Goal: Transaction & Acquisition: Purchase product/service

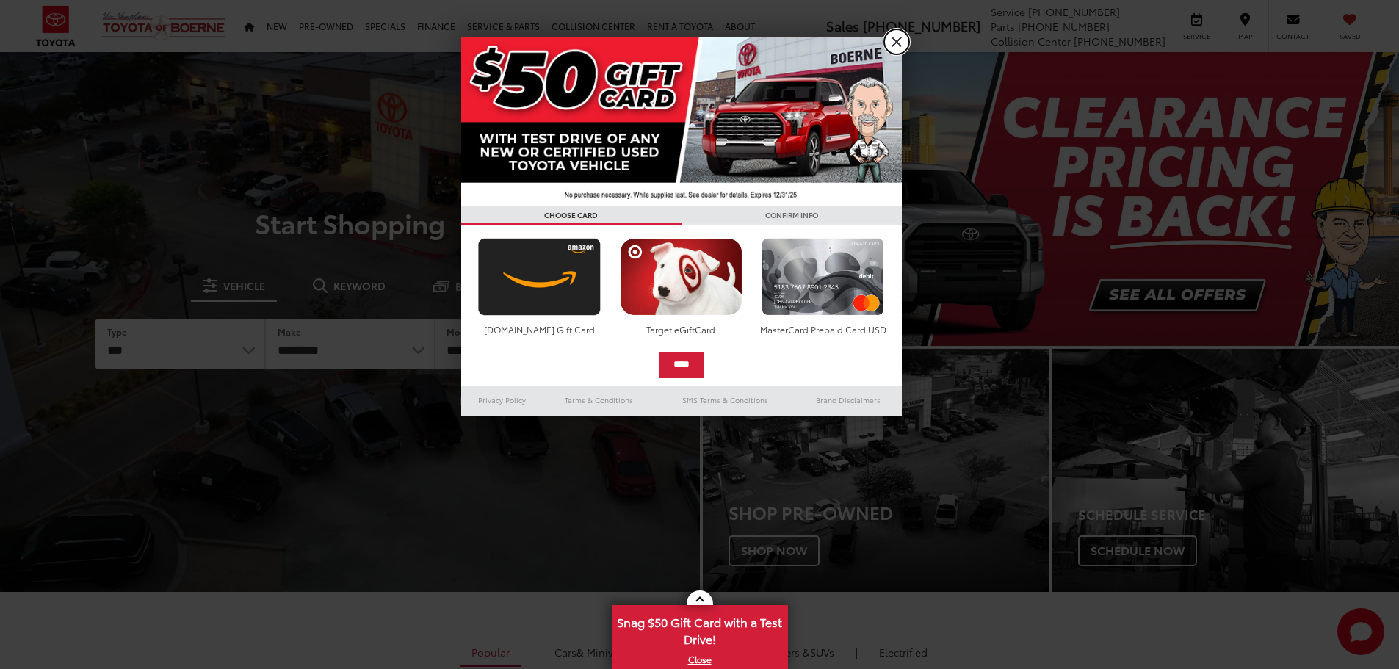
click at [895, 44] on link "X" at bounding box center [896, 41] width 25 height 25
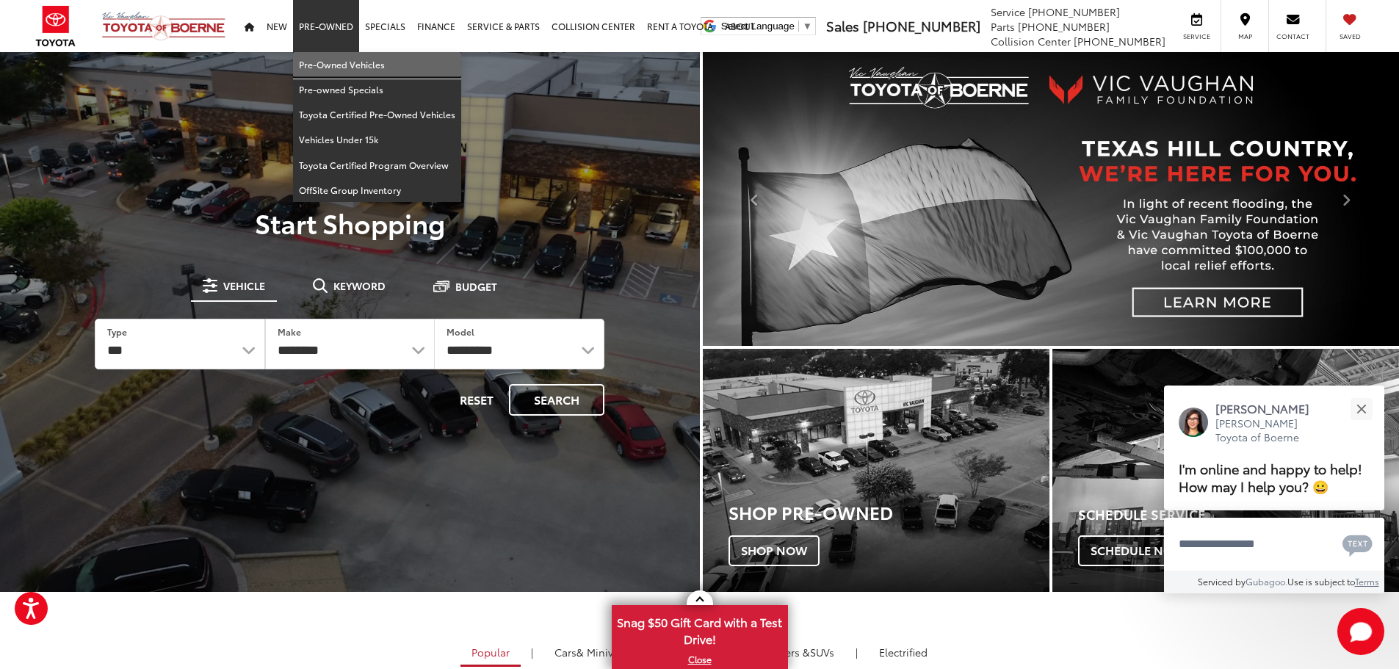
click at [328, 65] on link "Pre-Owned Vehicles" at bounding box center [377, 64] width 168 height 25
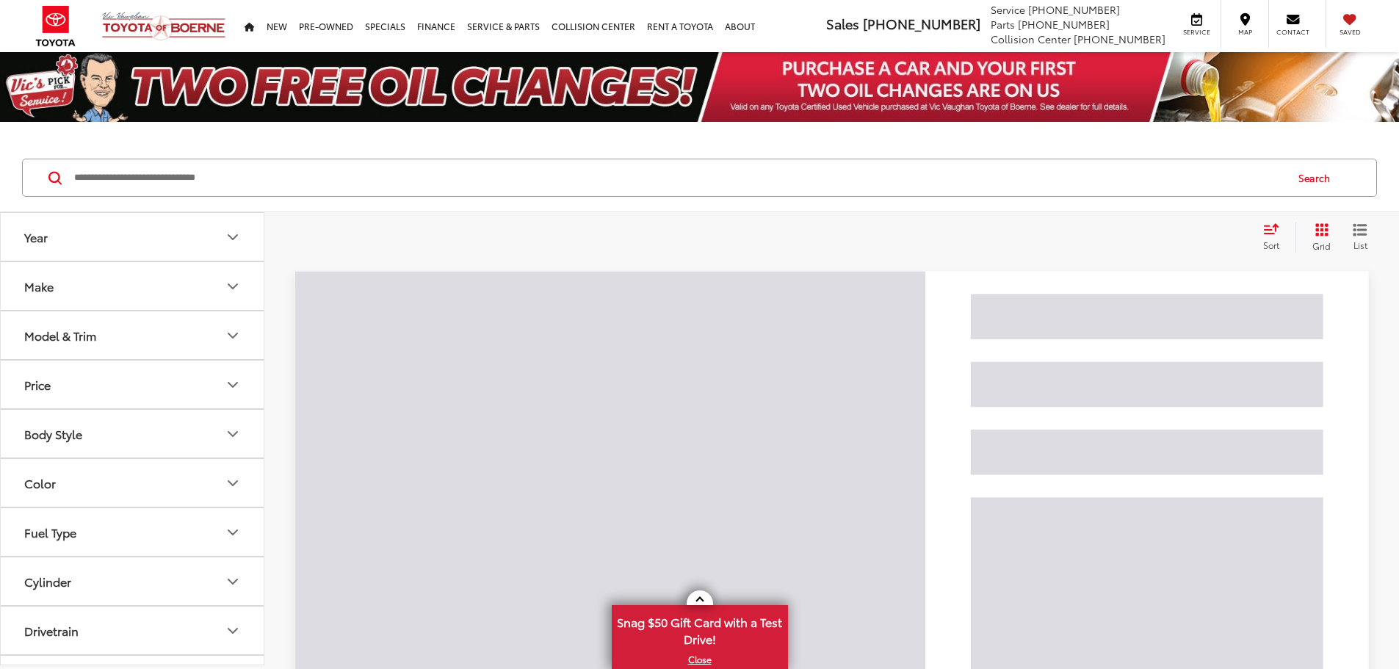
click at [167, 328] on button "Model & Trim" at bounding box center [133, 335] width 264 height 48
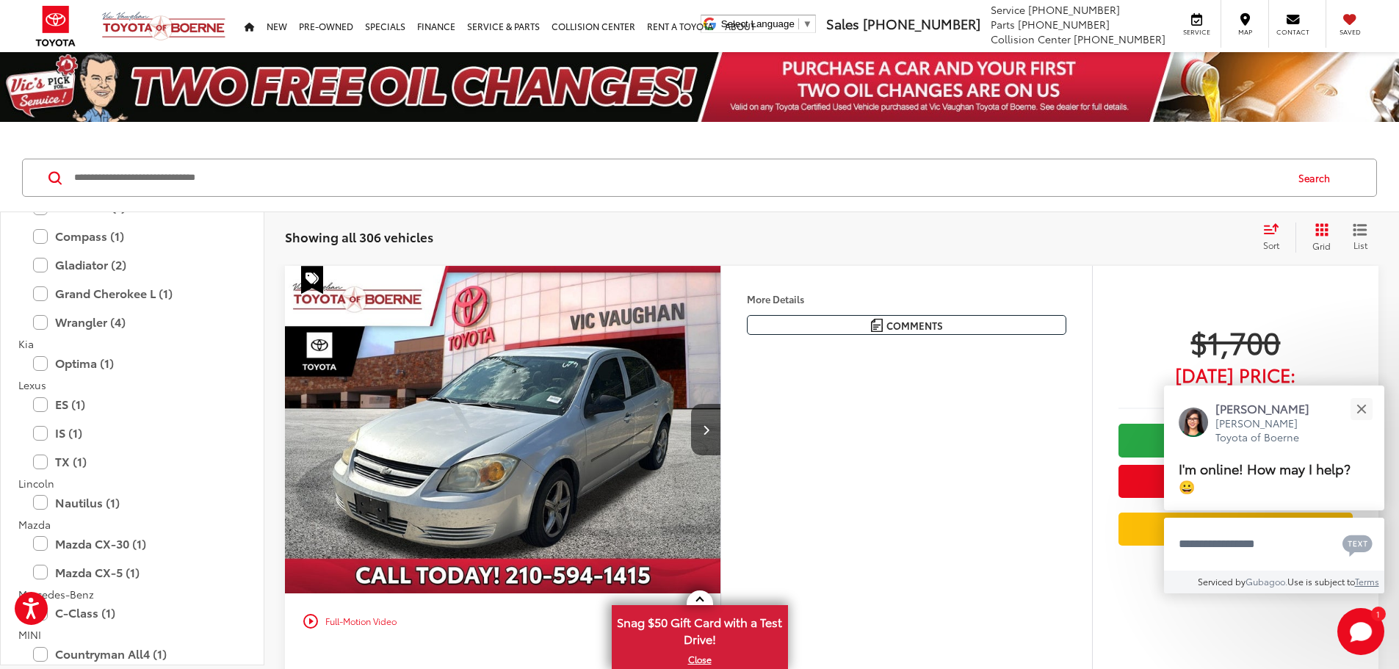
scroll to position [1396, 0]
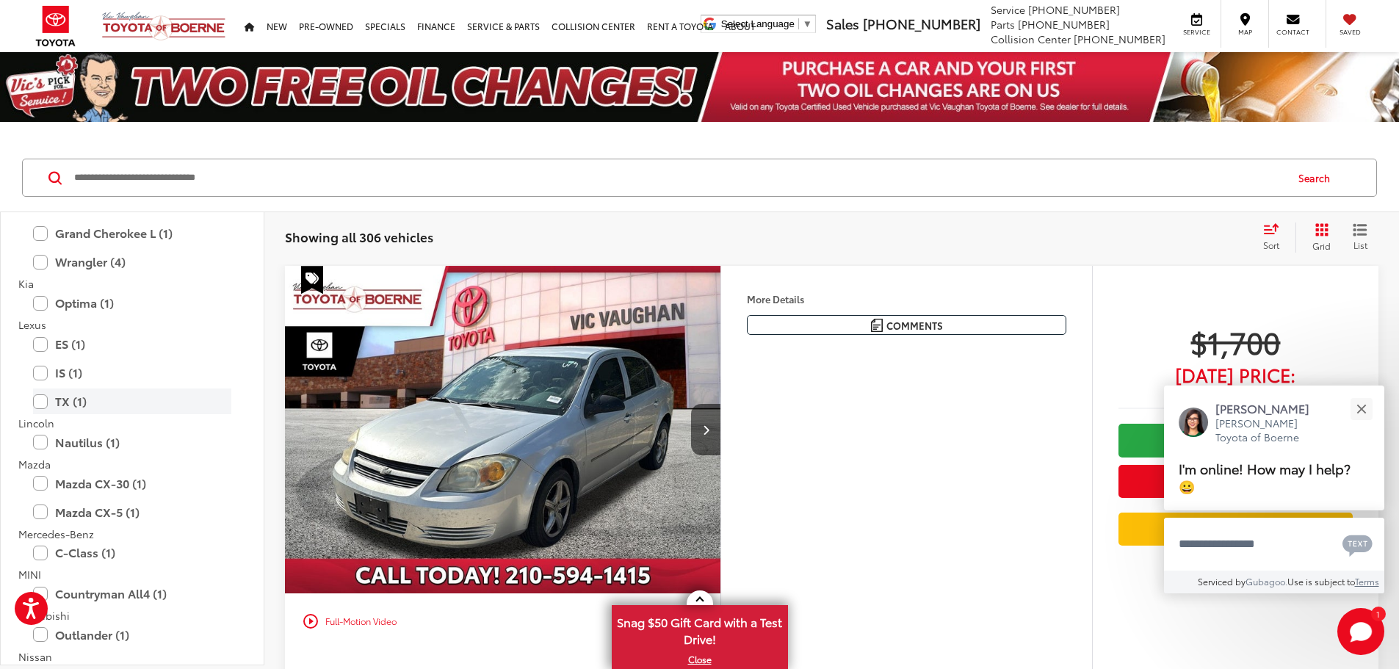
click at [39, 402] on label "TX (1)" at bounding box center [132, 402] width 198 height 26
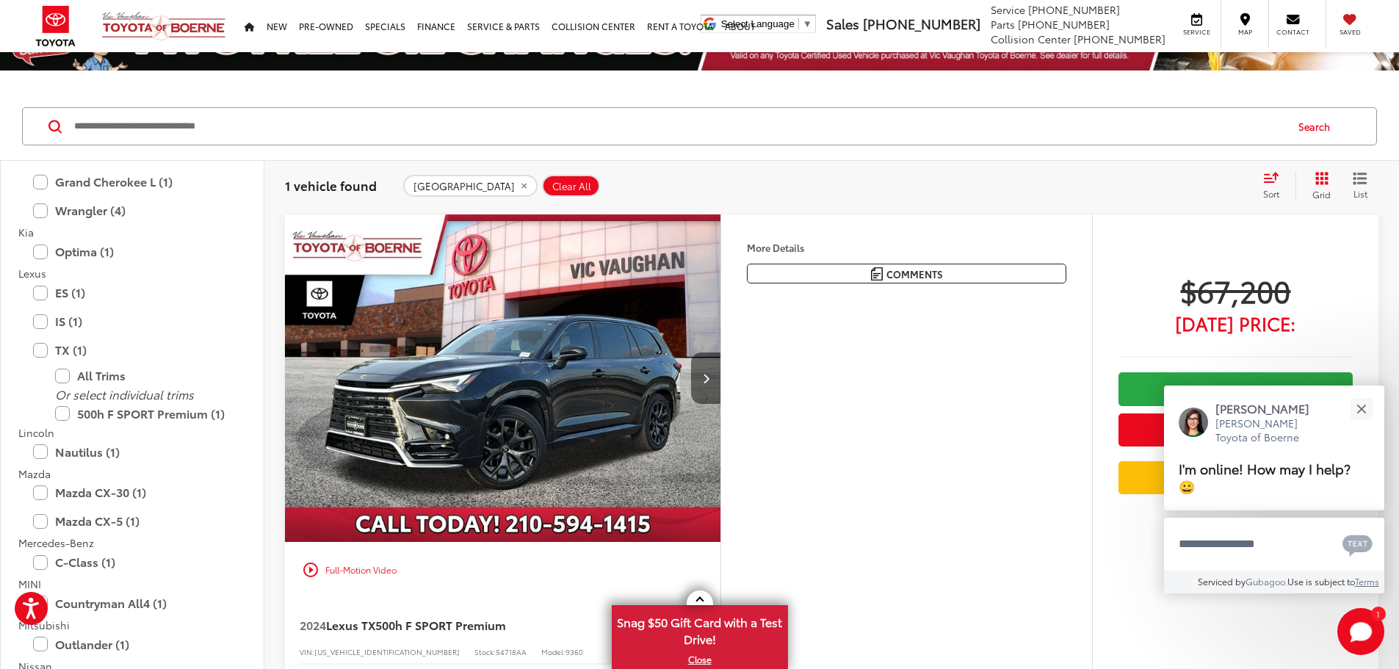
scroll to position [73, 0]
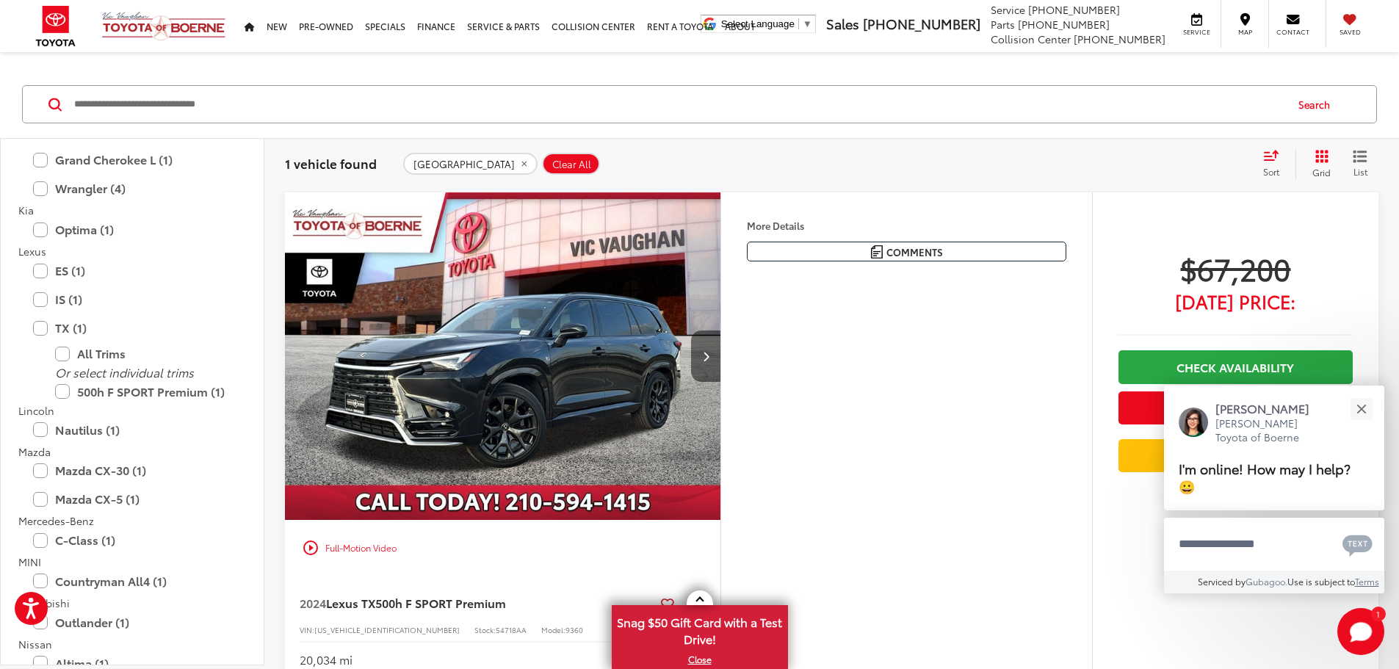
click at [721, 382] on button "Next image" at bounding box center [705, 356] width 29 height 51
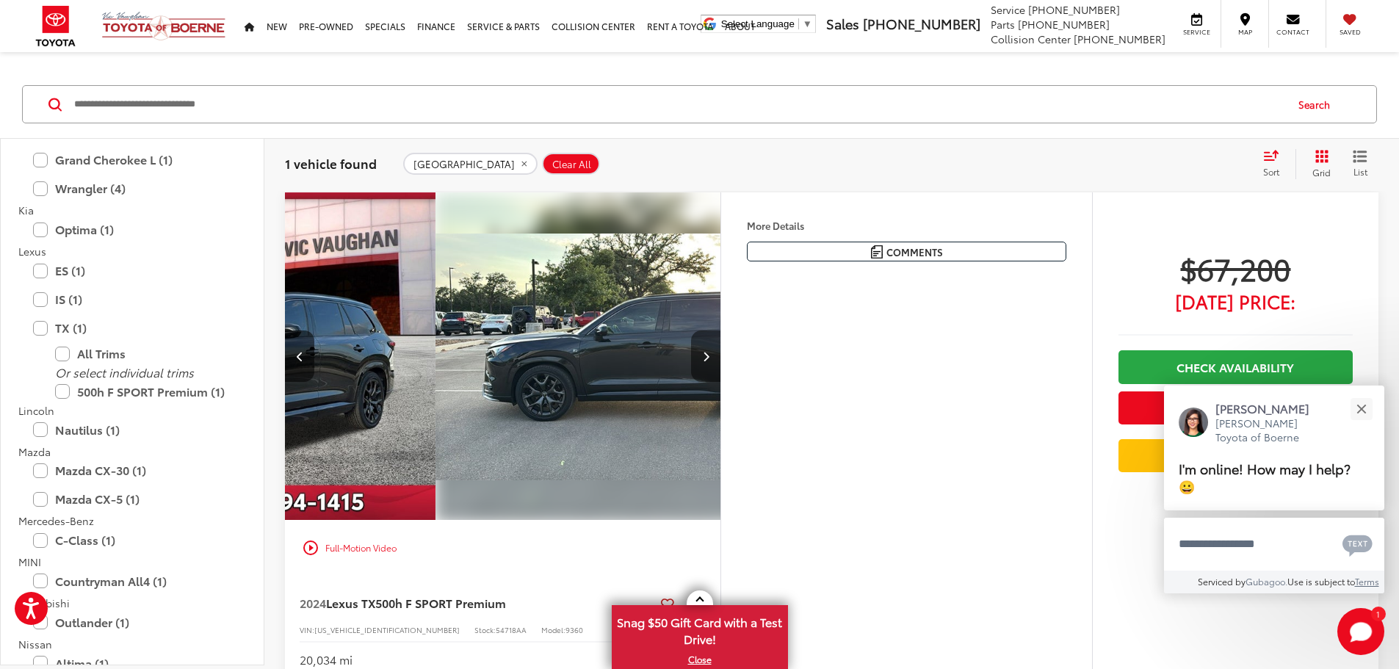
scroll to position [0, 557]
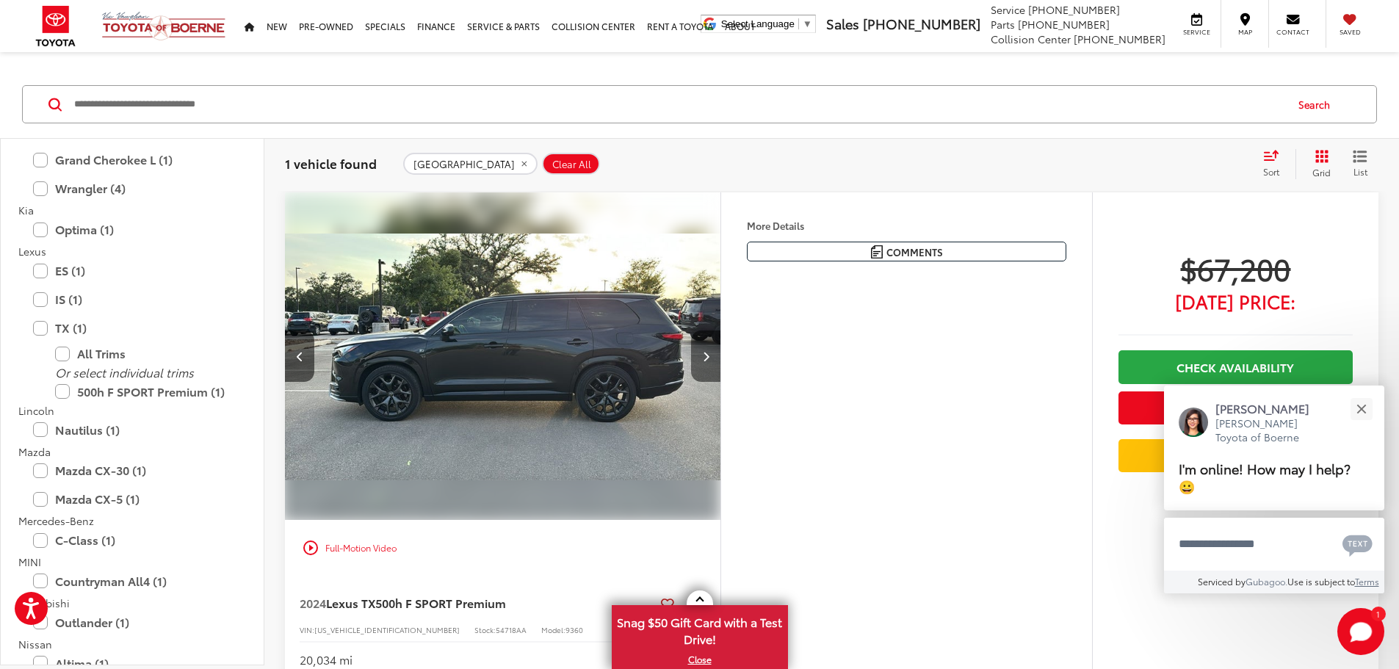
click at [721, 382] on button "Next image" at bounding box center [705, 356] width 29 height 51
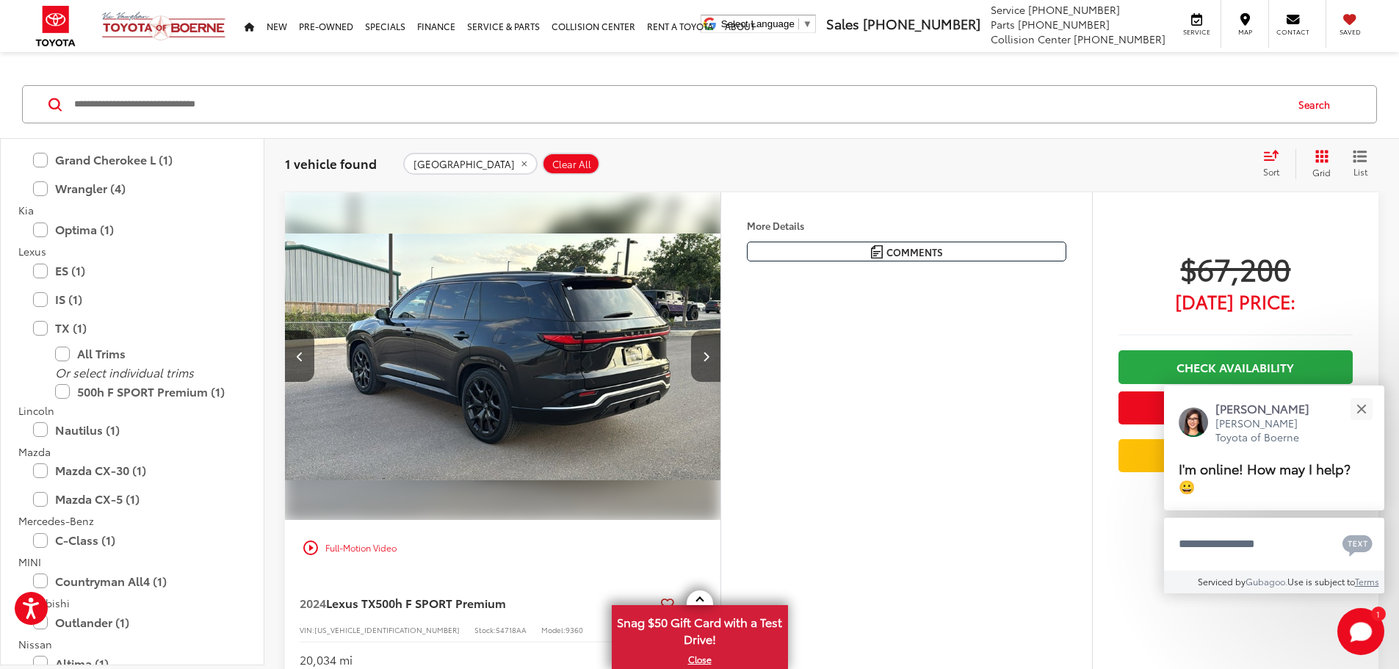
click at [721, 382] on button "Next image" at bounding box center [705, 356] width 29 height 51
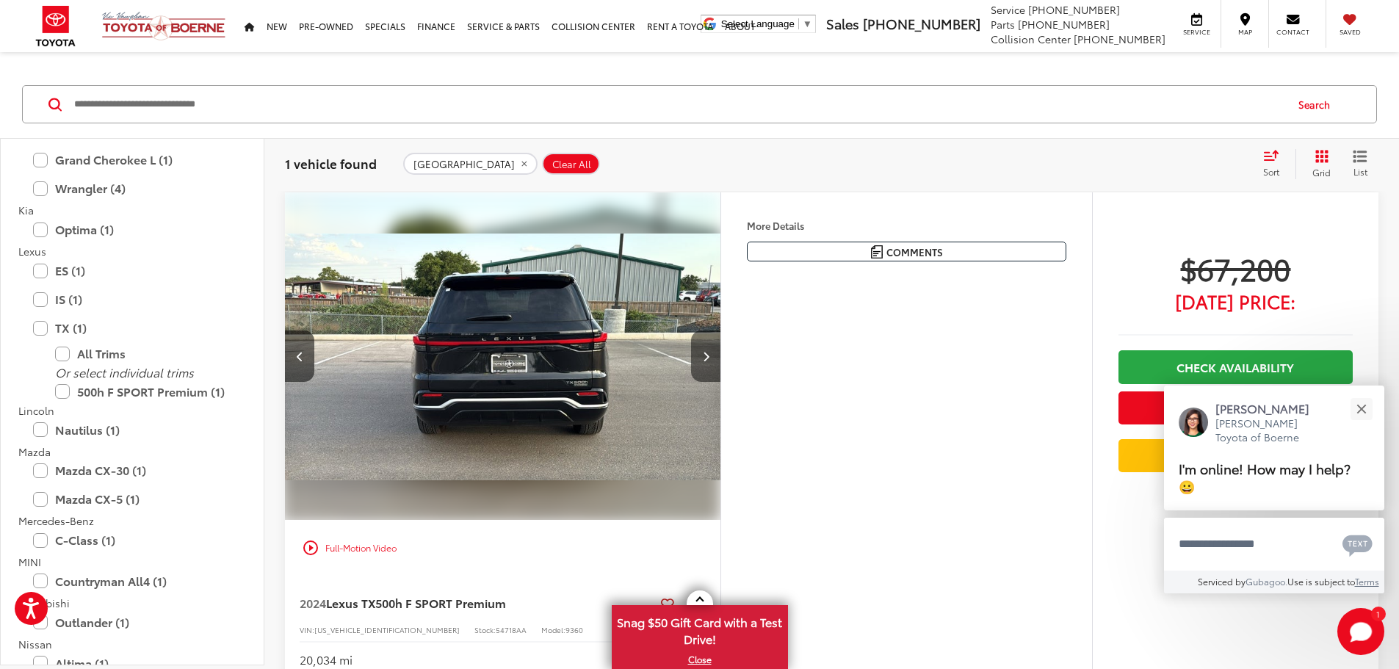
click at [721, 382] on button "Next image" at bounding box center [705, 356] width 29 height 51
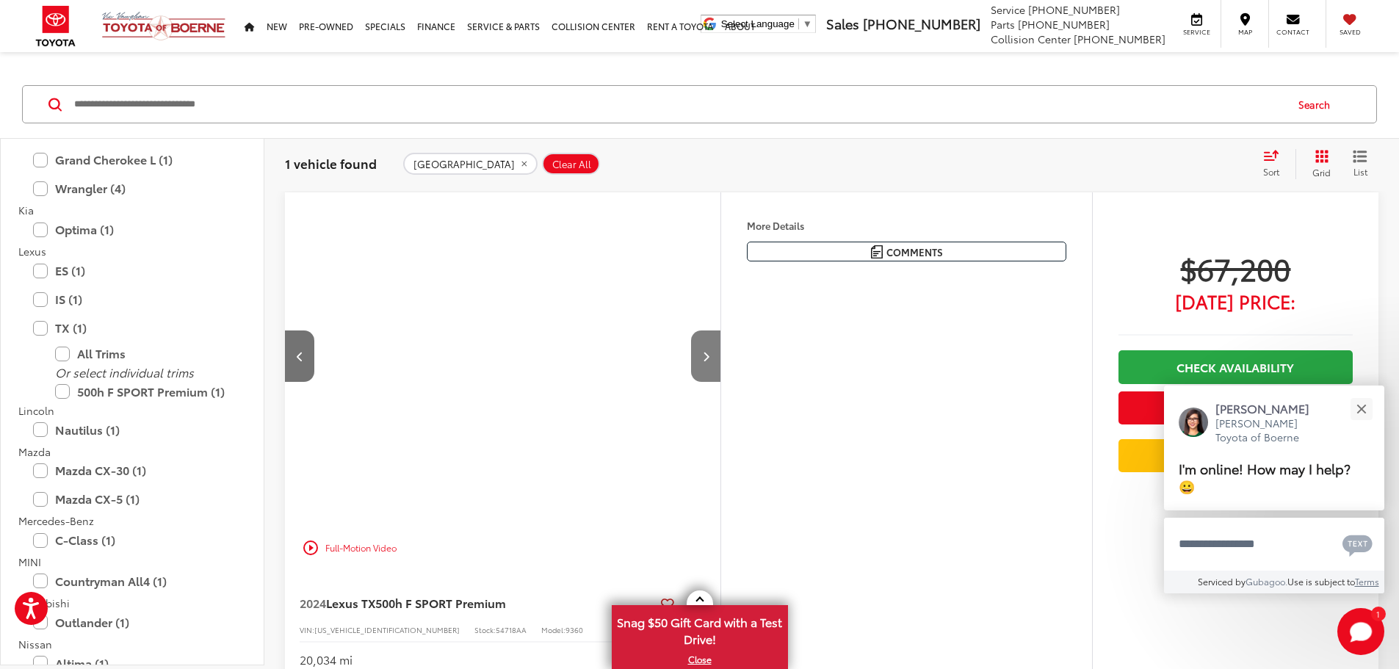
scroll to position [0, 2228]
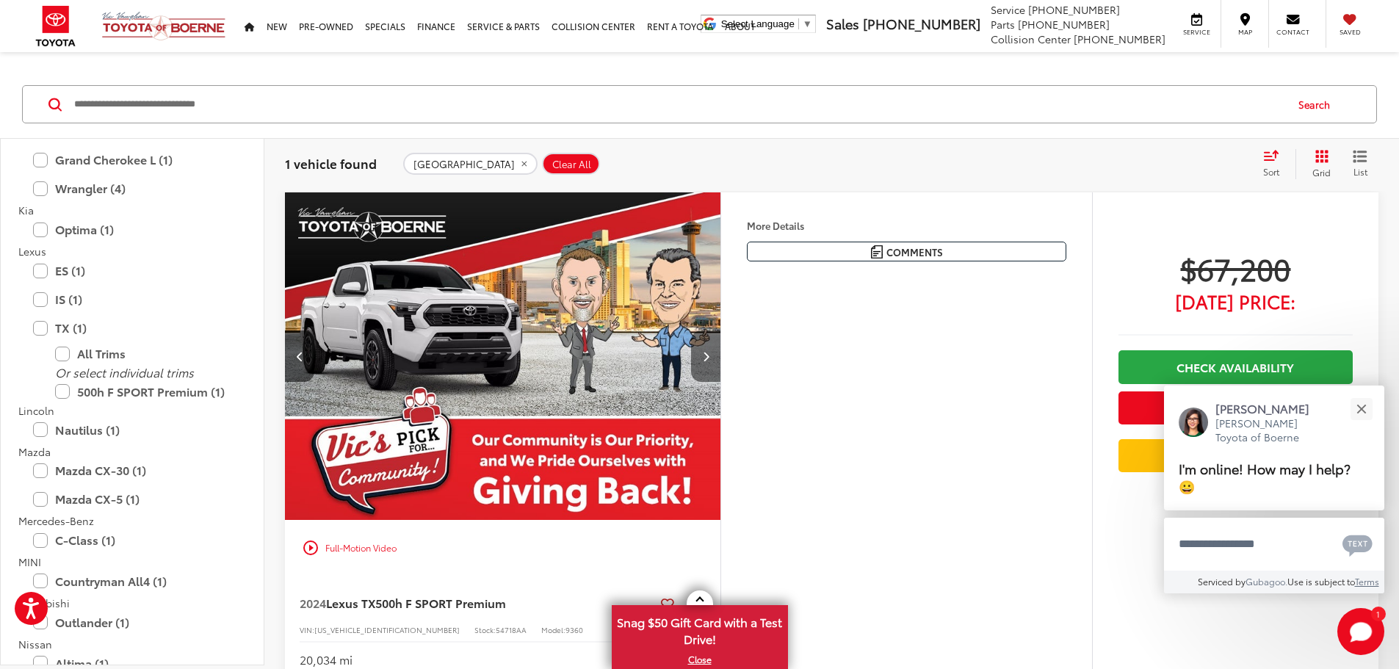
click at [721, 382] on button "Next image" at bounding box center [705, 356] width 29 height 51
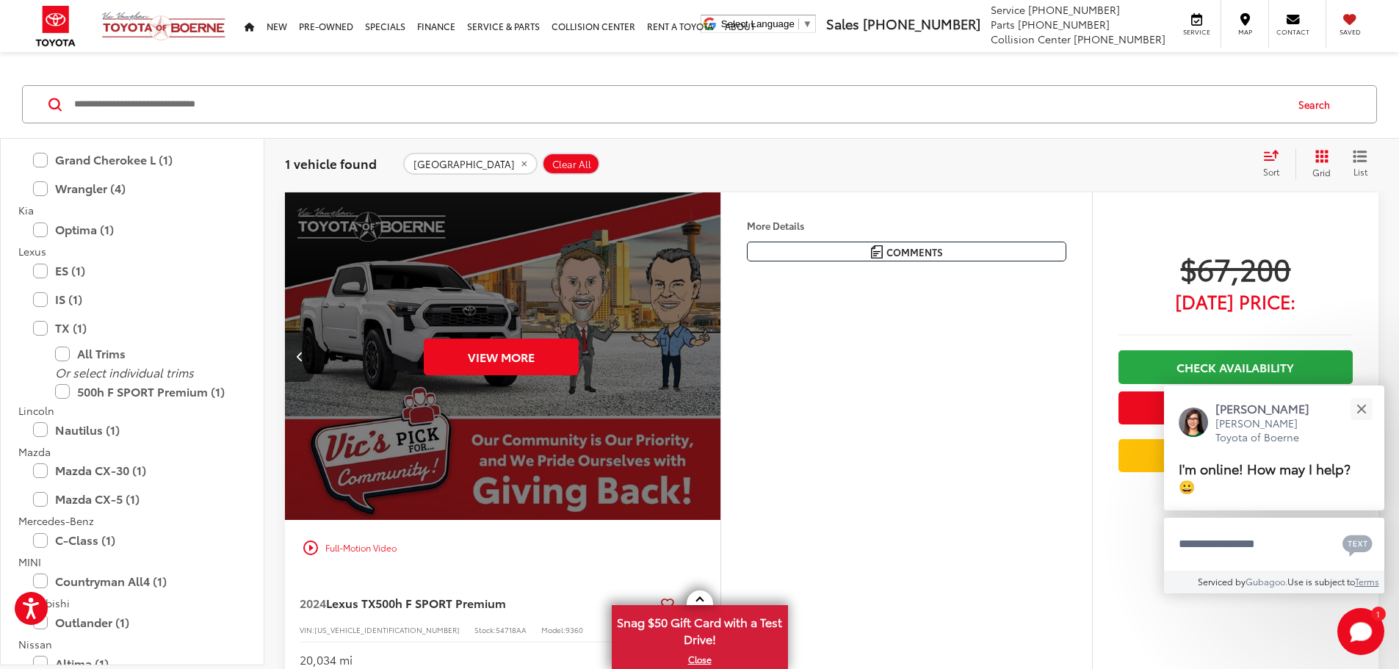
scroll to position [0, 2785]
click at [720, 411] on div "View More" at bounding box center [501, 356] width 438 height 328
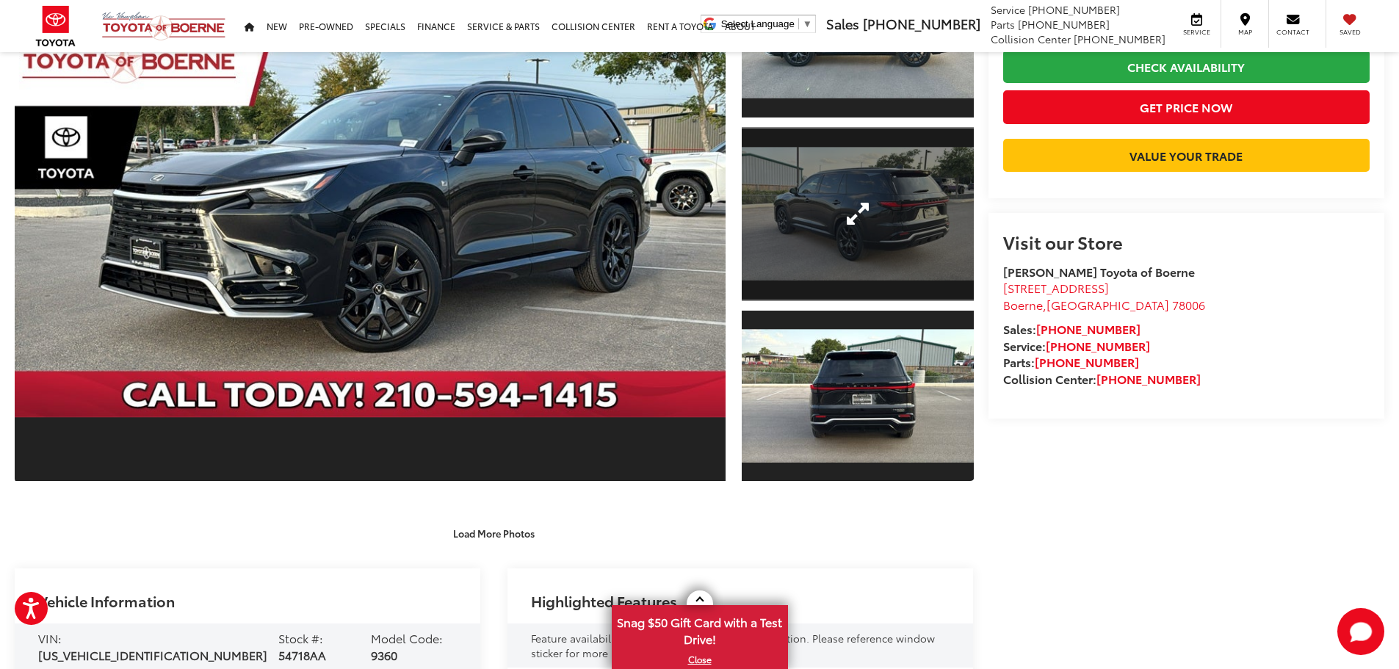
scroll to position [220, 0]
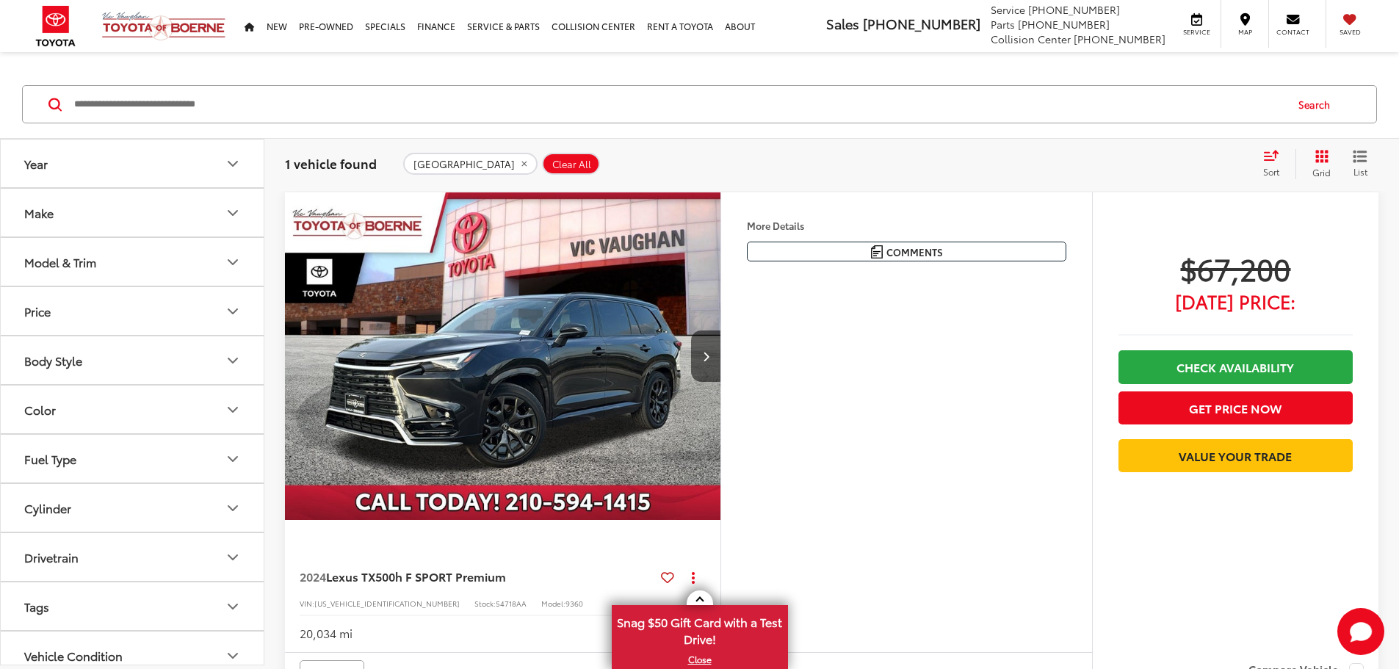
click at [203, 273] on button "Model & Trim" at bounding box center [133, 262] width 264 height 48
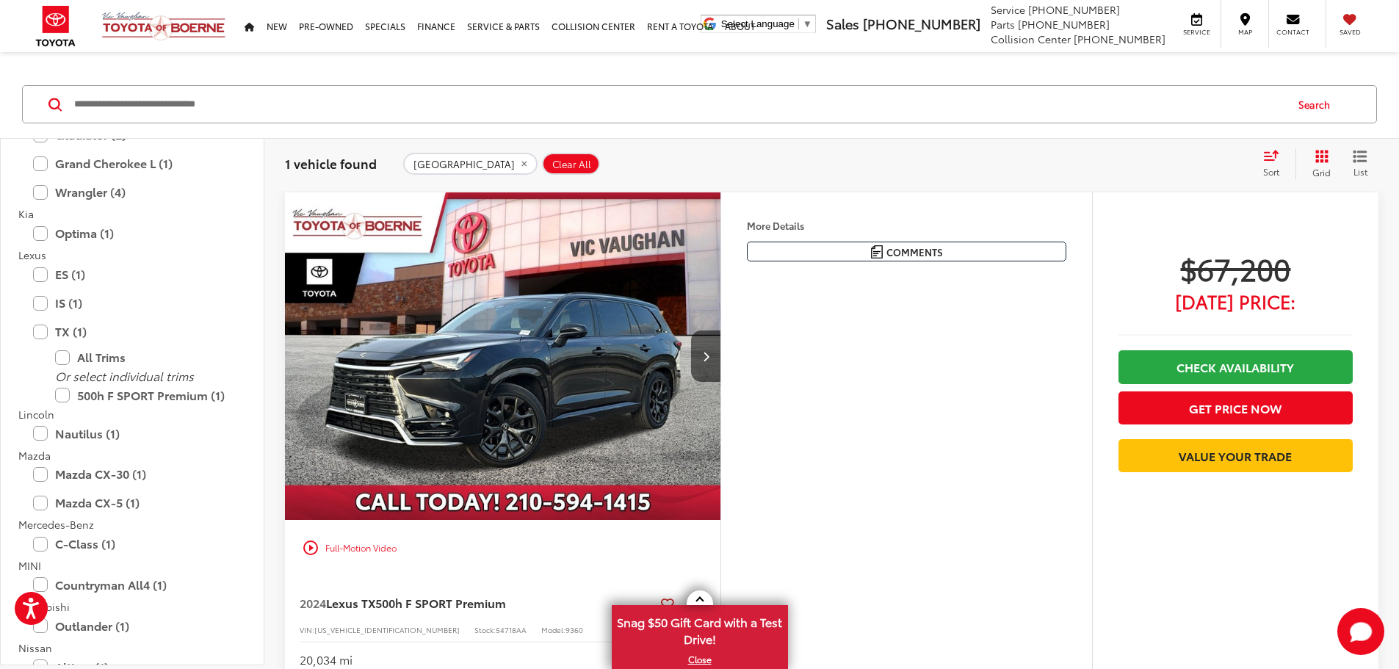
scroll to position [1469, 0]
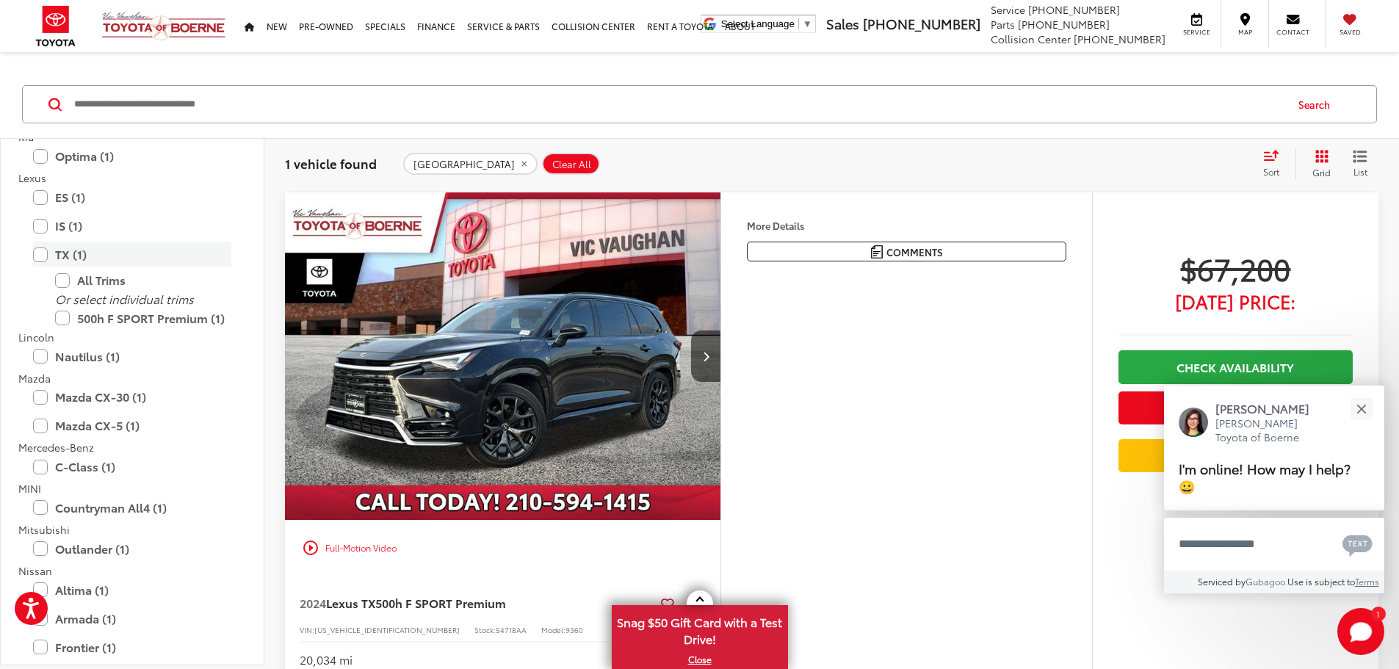
click at [39, 258] on label "TX (1)" at bounding box center [132, 255] width 198 height 26
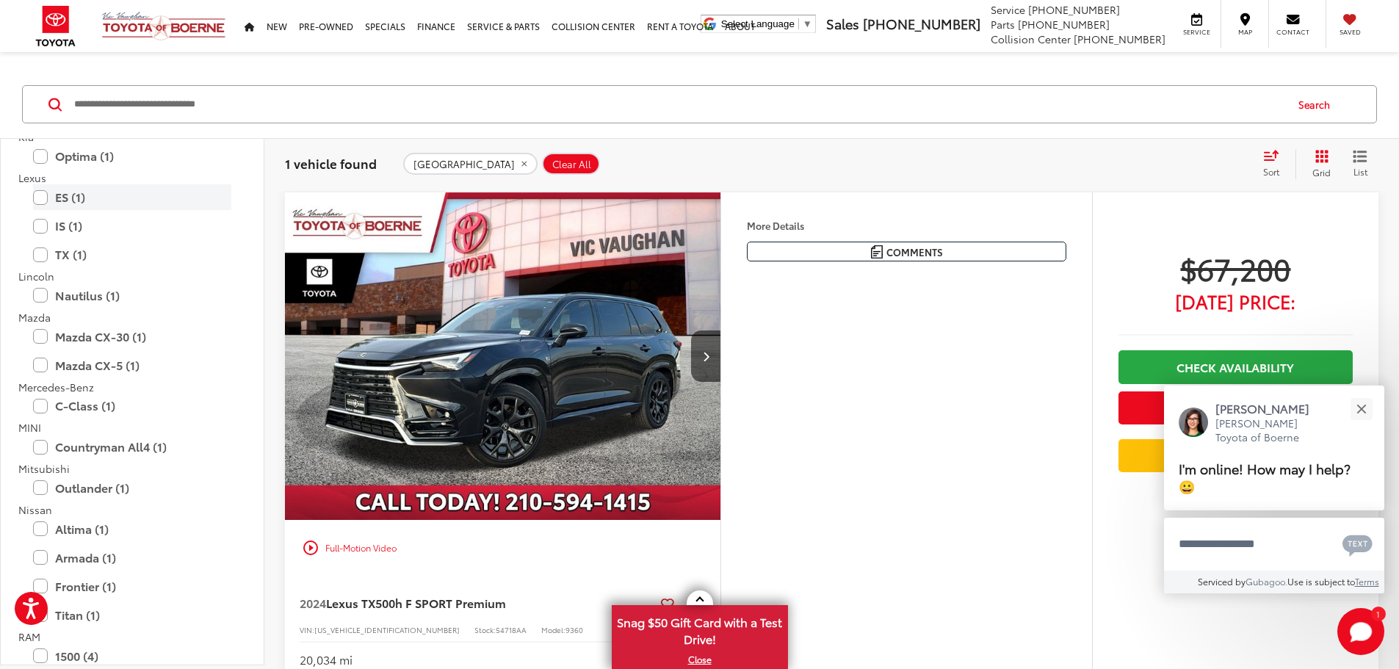
click at [43, 198] on label "ES (1)" at bounding box center [132, 197] width 198 height 26
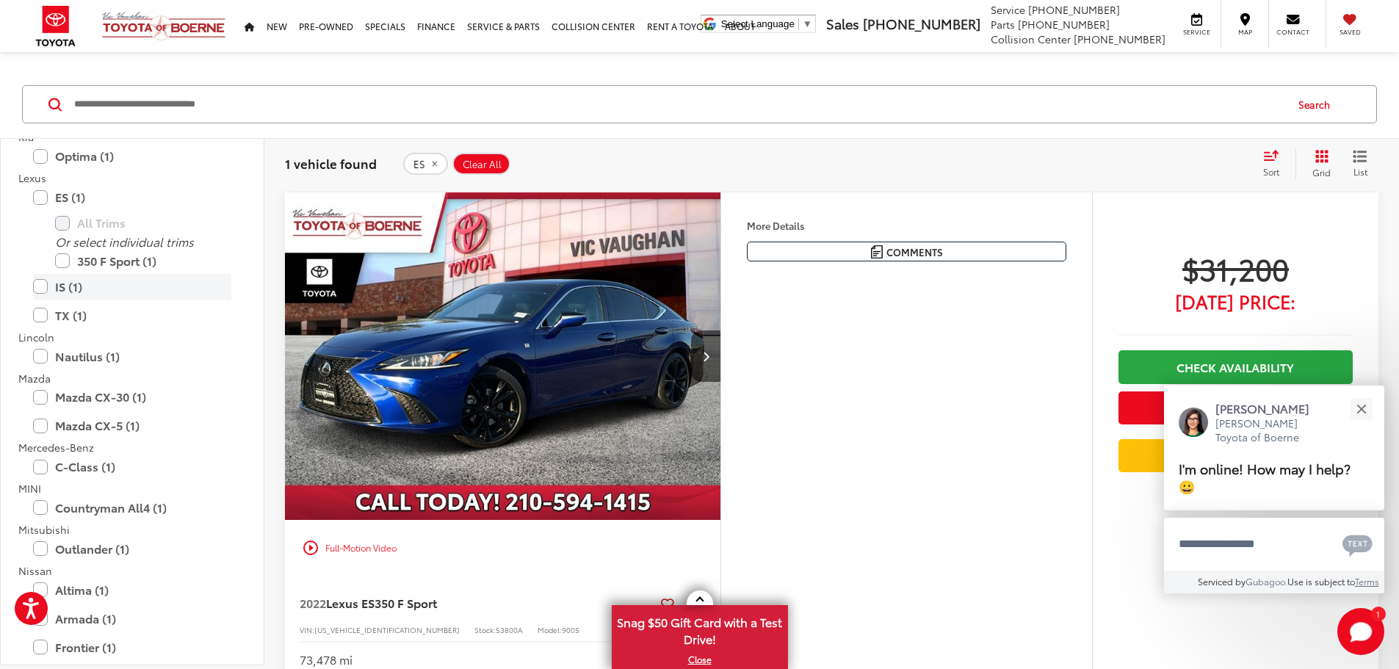
click at [36, 285] on label "IS (1)" at bounding box center [132, 287] width 198 height 26
